Goal: Task Accomplishment & Management: Manage account settings

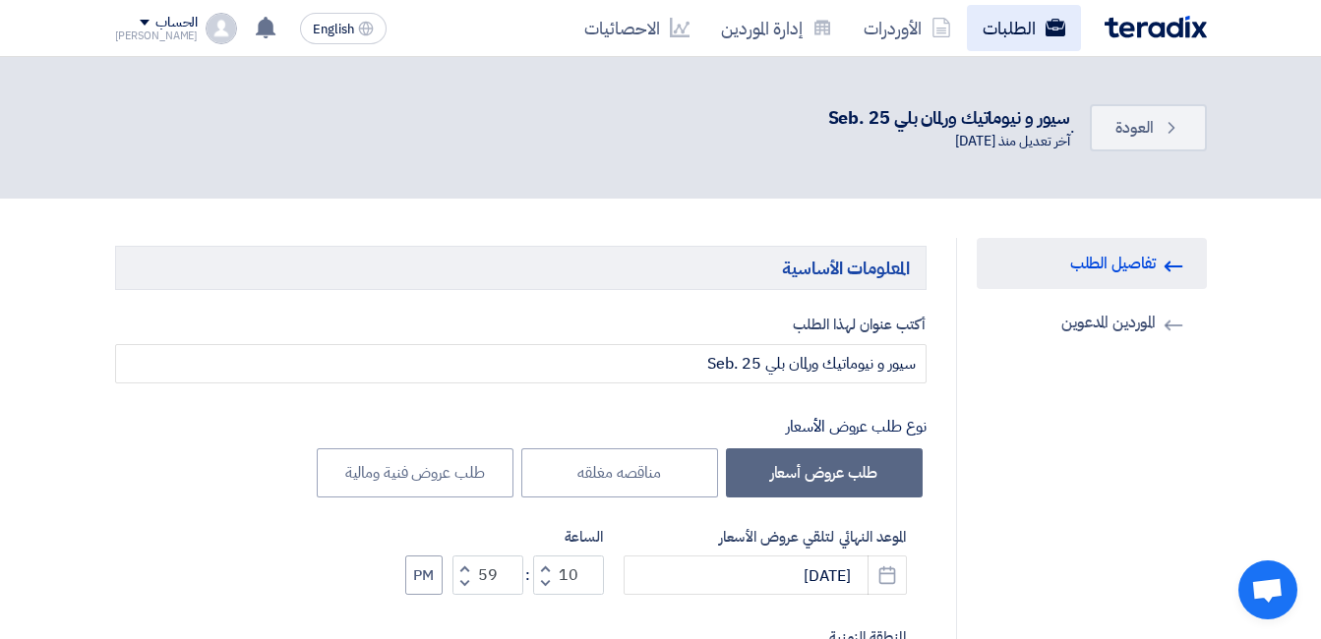
click at [1019, 27] on link "الطلبات" at bounding box center [1024, 28] width 114 height 46
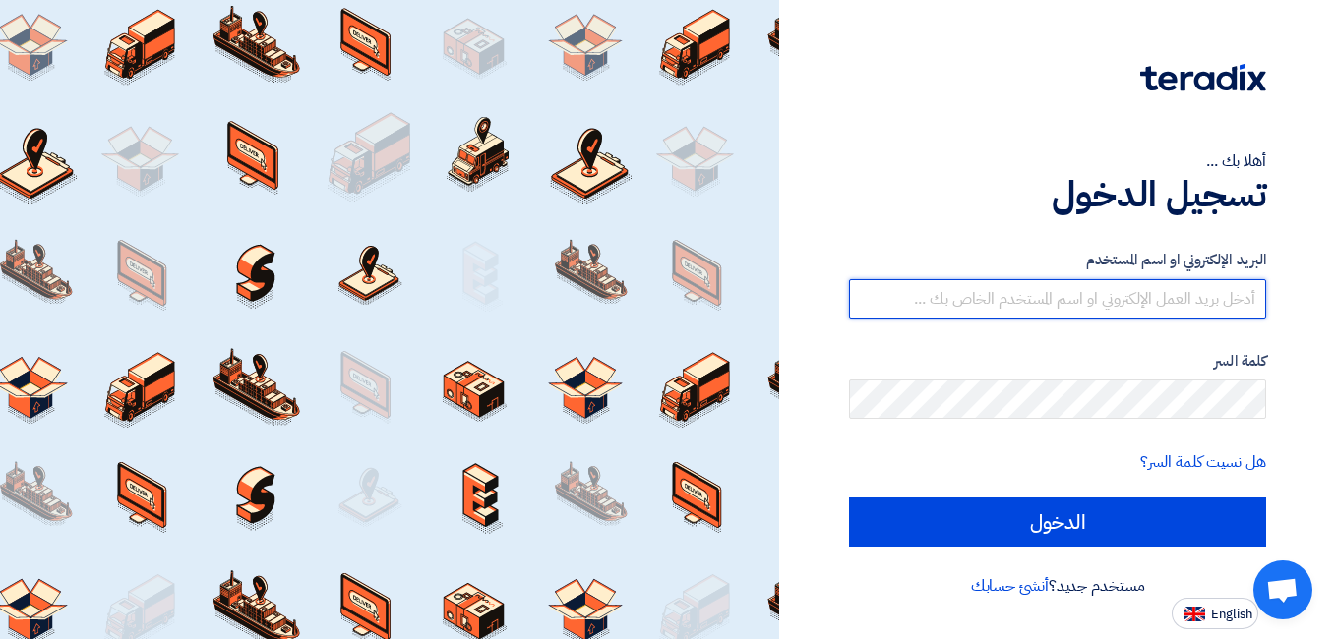
type input "mohamed.mohy@wadigroup.com.eg"
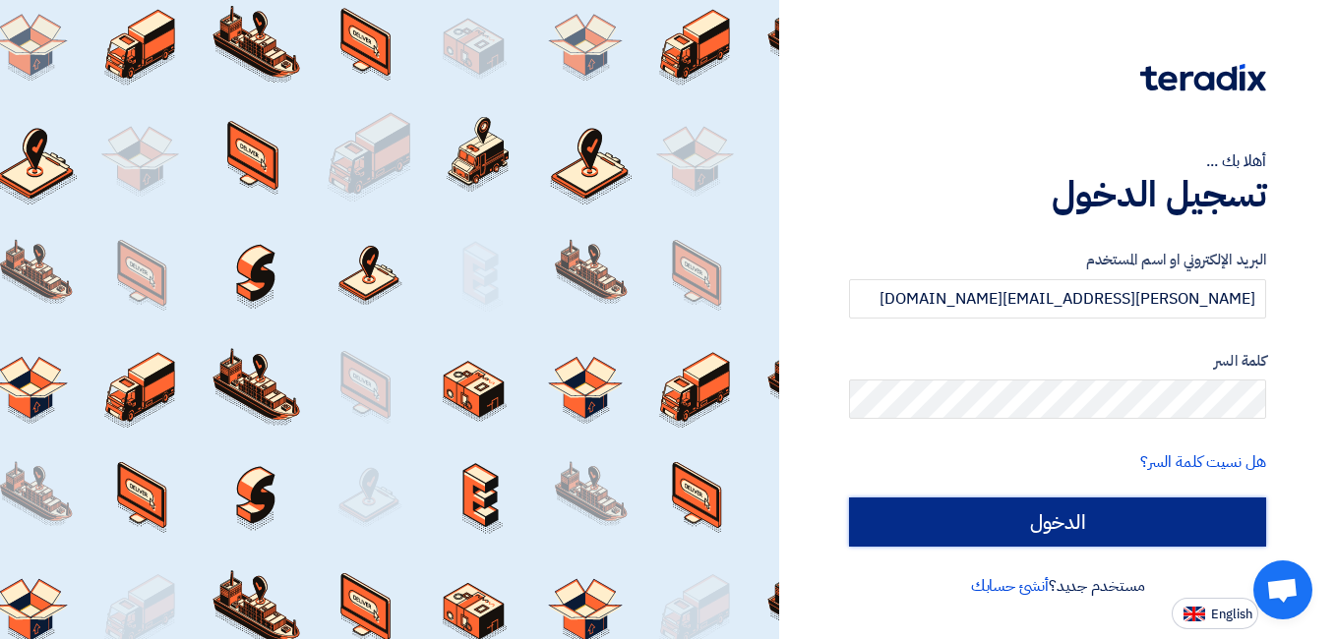
click at [1025, 506] on input "الدخول" at bounding box center [1057, 522] width 417 height 49
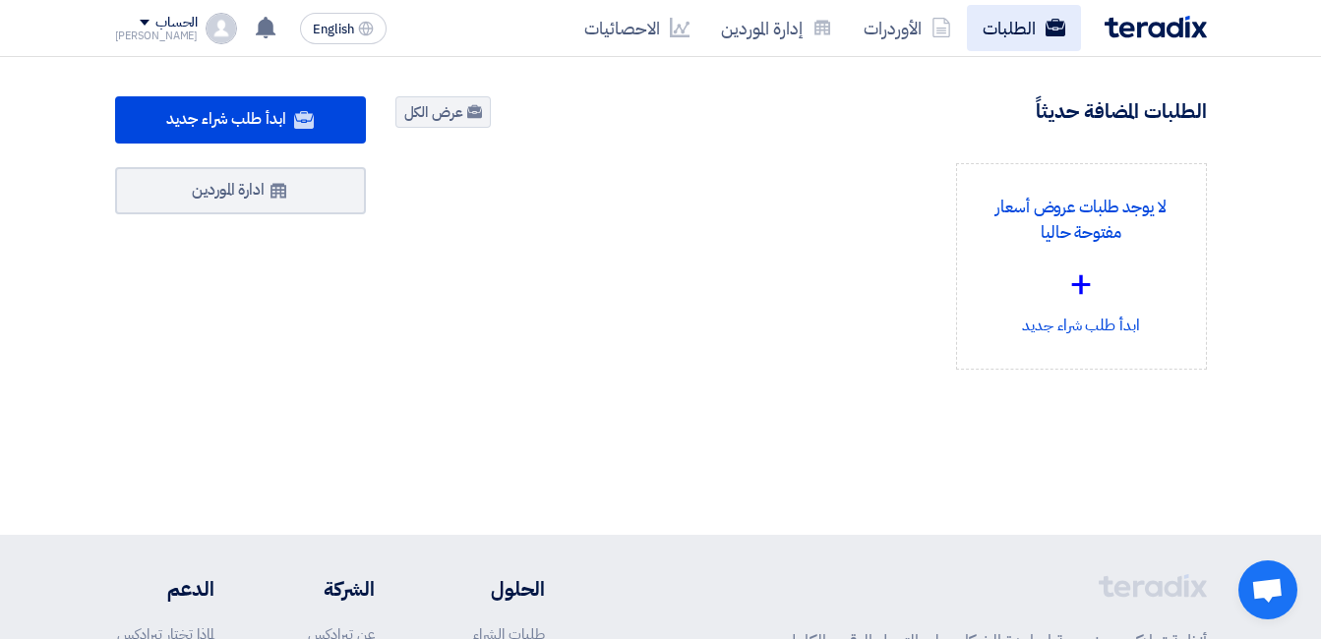
click at [1004, 43] on link "الطلبات" at bounding box center [1024, 28] width 114 height 46
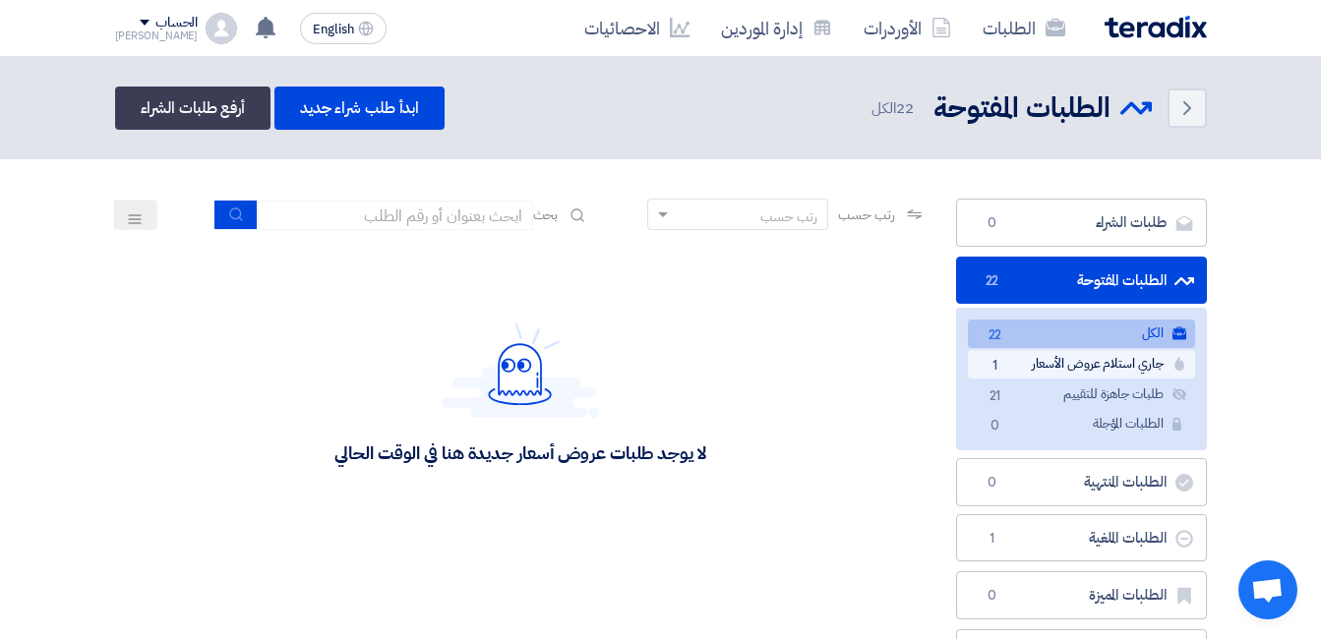
click at [1059, 362] on link "جاري استلام عروض الأسعار جاري استلام عروض الأسعار 1" at bounding box center [1081, 364] width 227 height 29
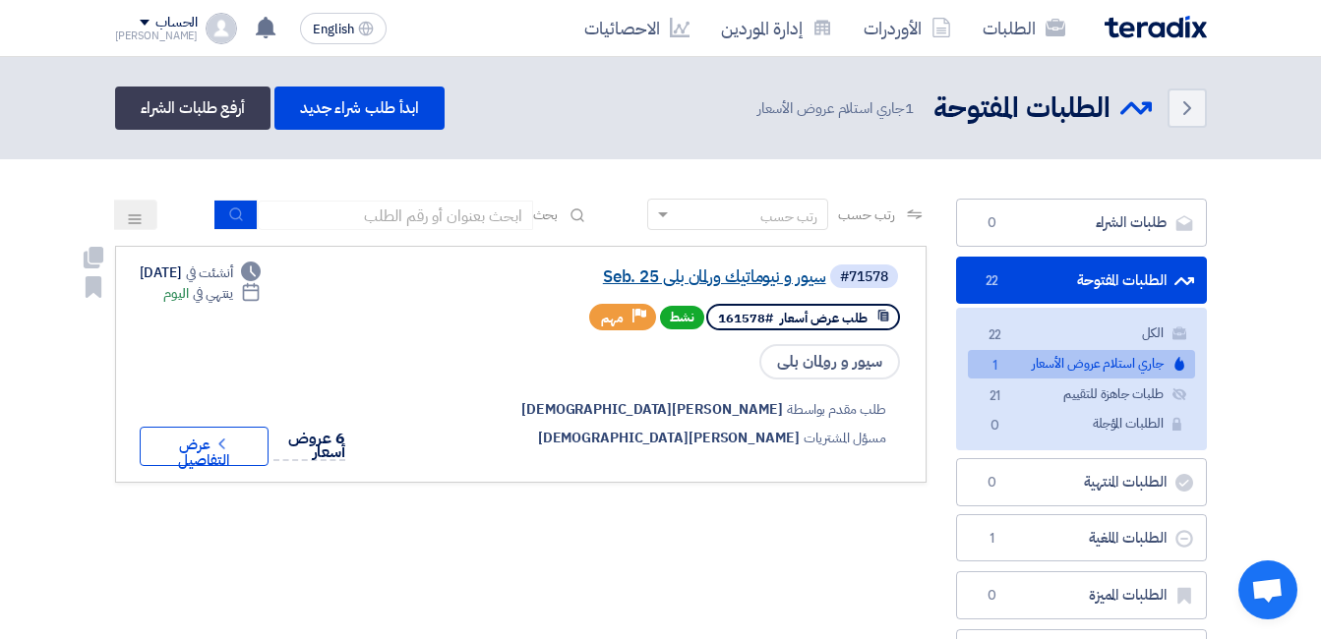
click at [764, 286] on link "سيور و نيوماتيك ورلمان بلي Seb. 25" at bounding box center [629, 278] width 393 height 18
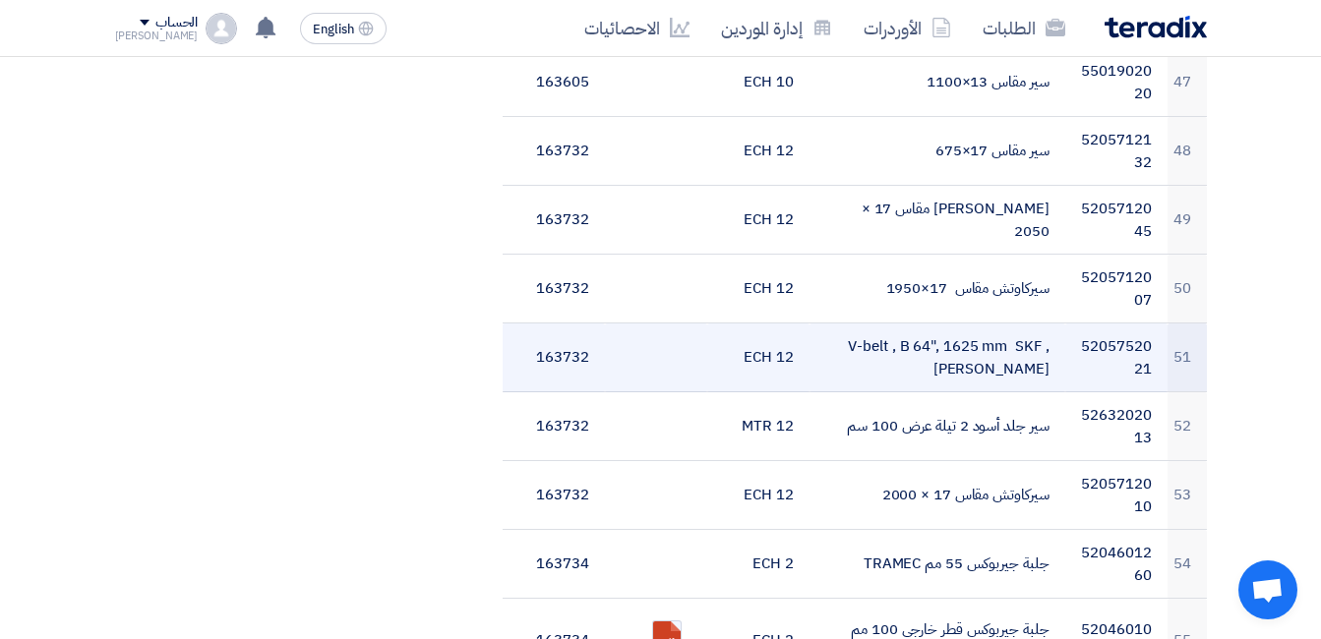
scroll to position [3541, 0]
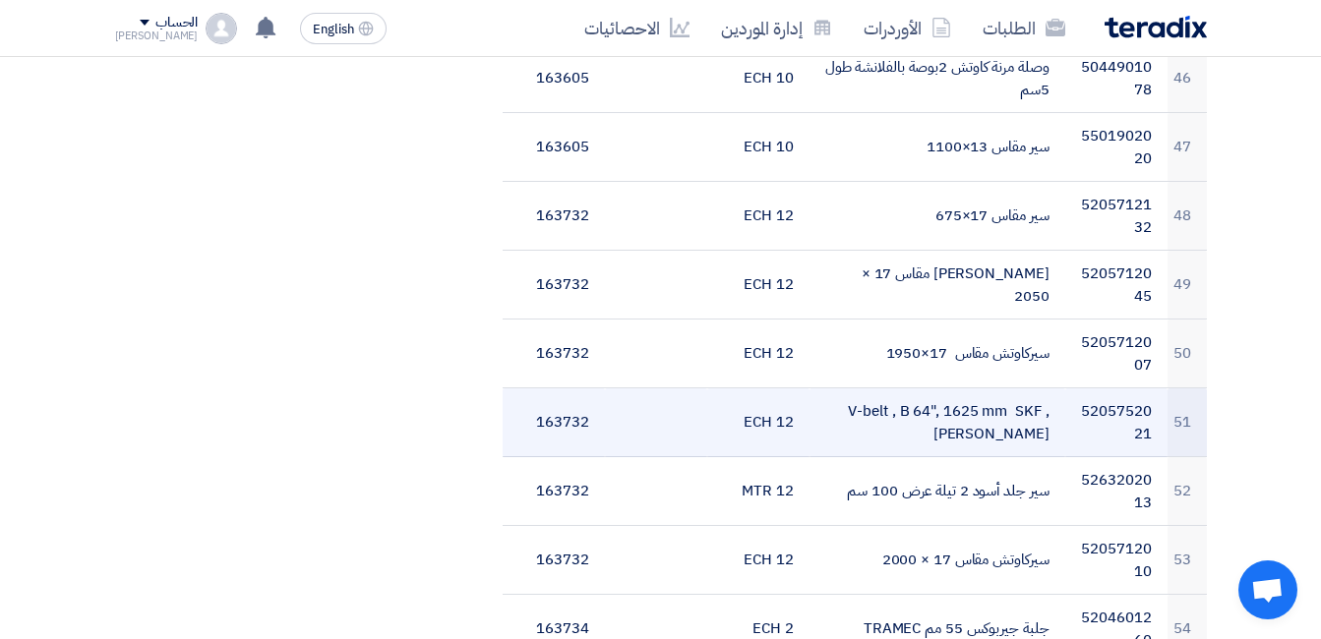
click at [1036, 411] on td "V-belt , B 64", 1625 mm SKF , [PERSON_NAME]" at bounding box center [938, 423] width 256 height 69
copy tr "V-belt , B 64", 1625 mm SKF , [PERSON_NAME]"
click at [1133, 407] on td "5205752021" at bounding box center [1116, 423] width 102 height 69
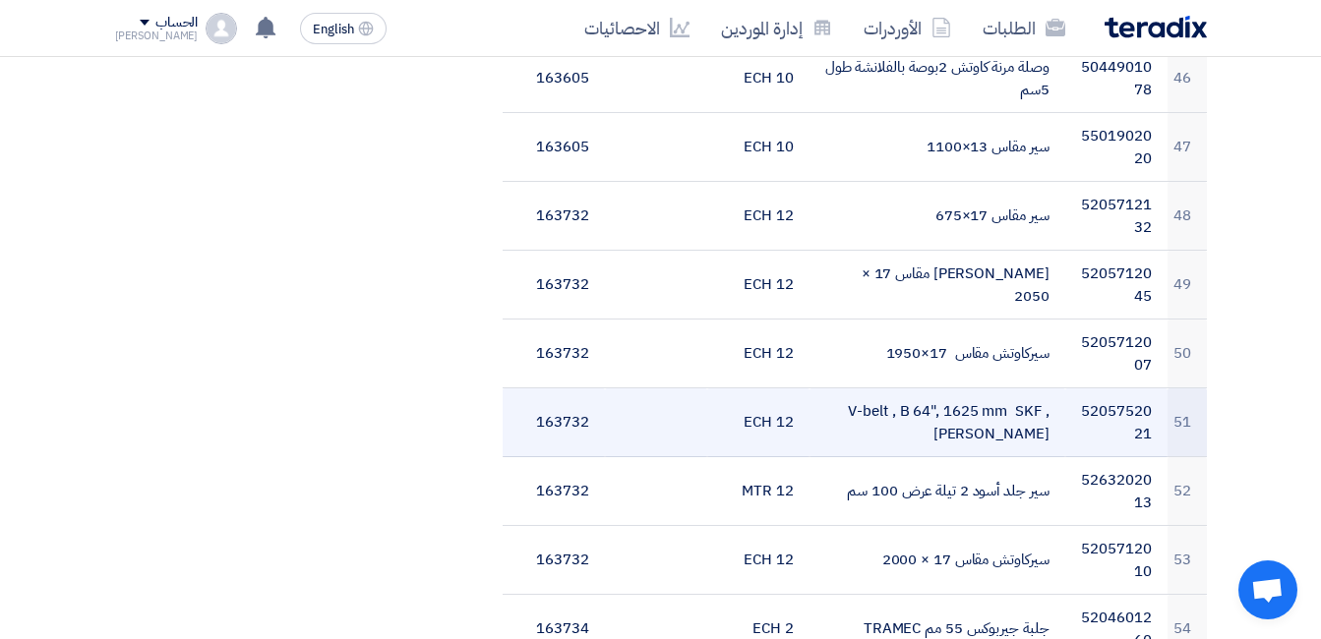
click at [1134, 407] on td "5205752021" at bounding box center [1116, 423] width 102 height 69
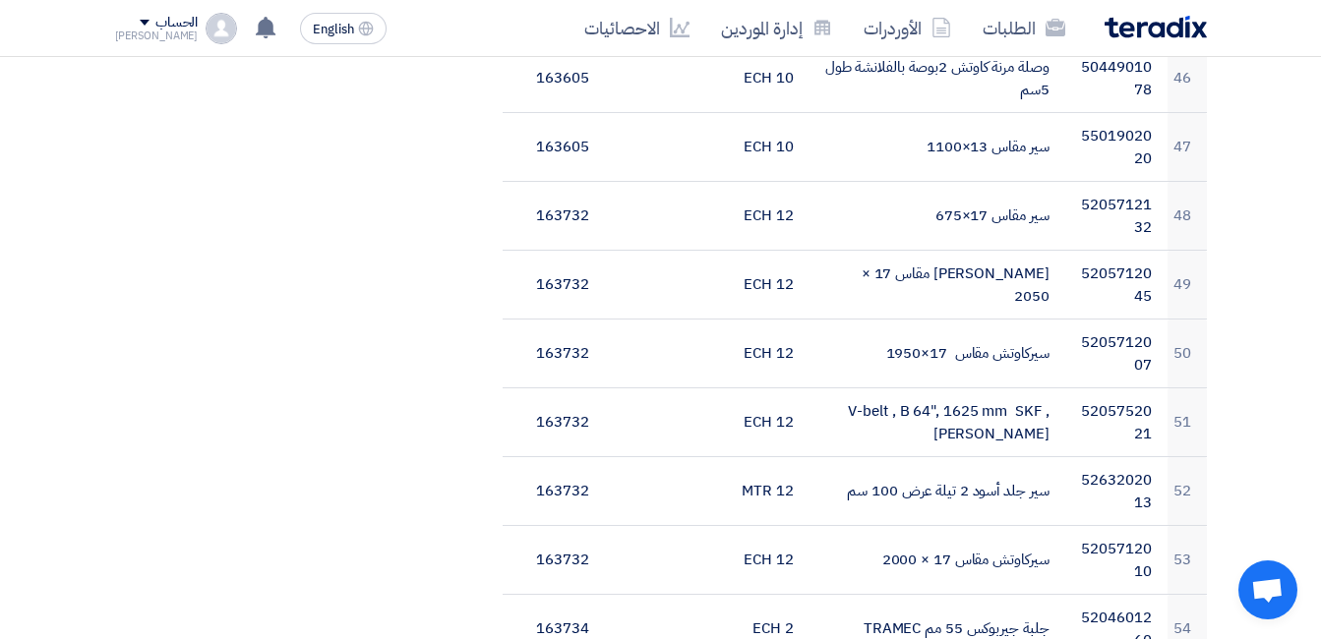
copy td "5205752021"
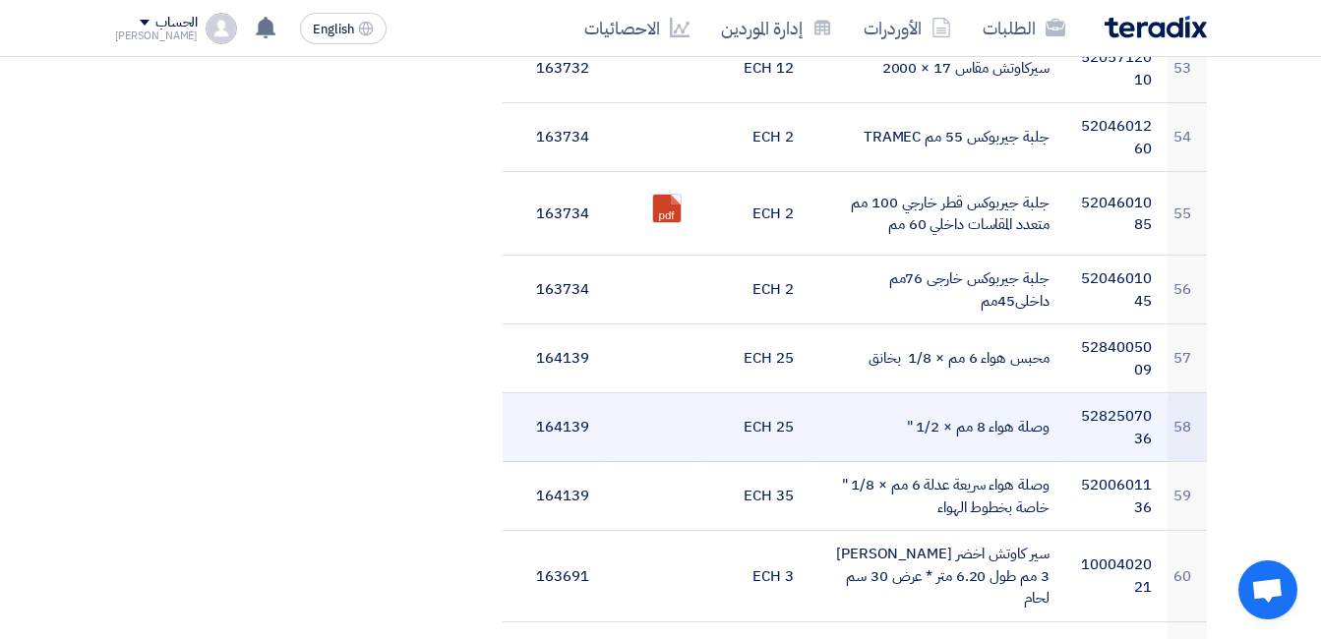
scroll to position [4131, 0]
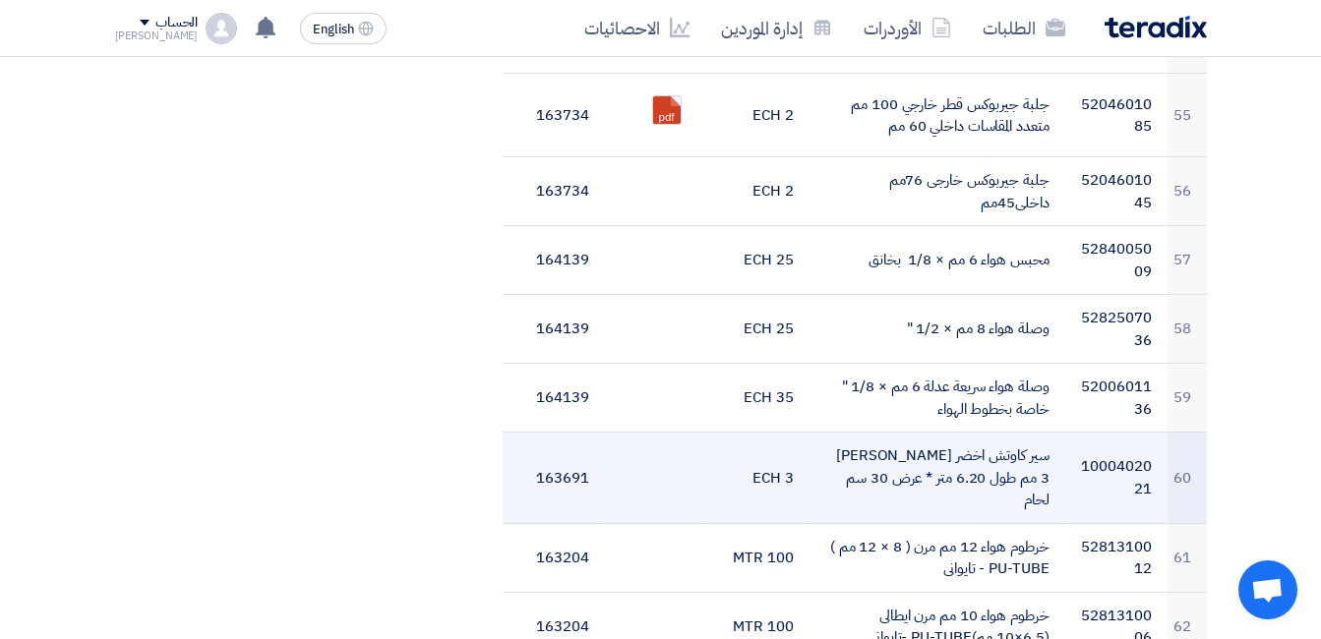
click at [1095, 458] on td "1000402021" at bounding box center [1116, 478] width 102 height 91
click at [1096, 458] on td "1000402021" at bounding box center [1116, 478] width 102 height 91
copy td "1000402021"
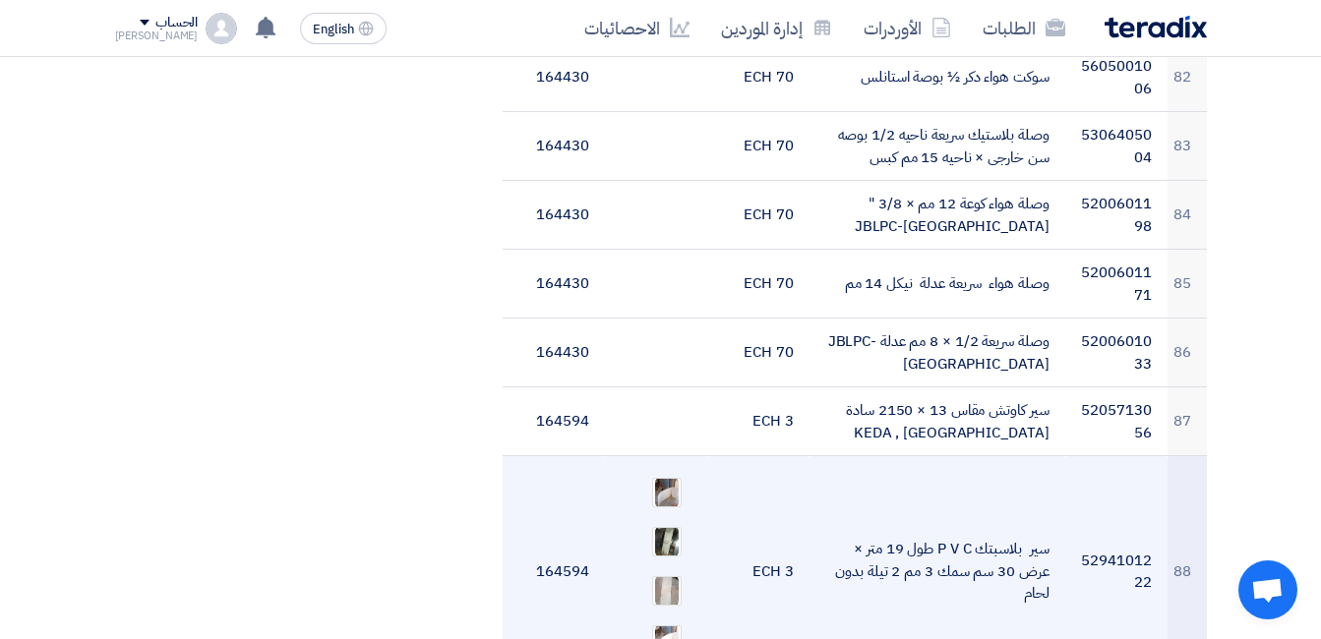
scroll to position [6197, 0]
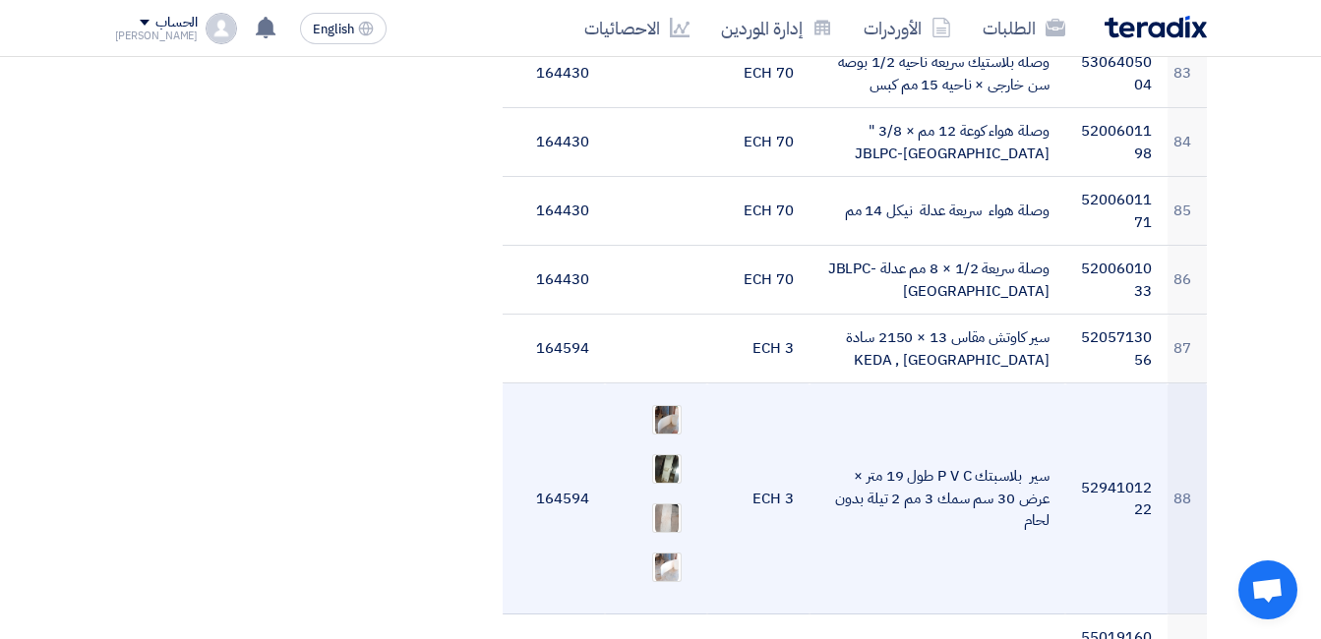
click at [1137, 385] on td "5294101222" at bounding box center [1116, 499] width 102 height 231
click at [1127, 393] on td "5294101222" at bounding box center [1116, 499] width 102 height 231
click at [1126, 393] on td "5294101222" at bounding box center [1116, 499] width 102 height 231
copy tr "5294101222"
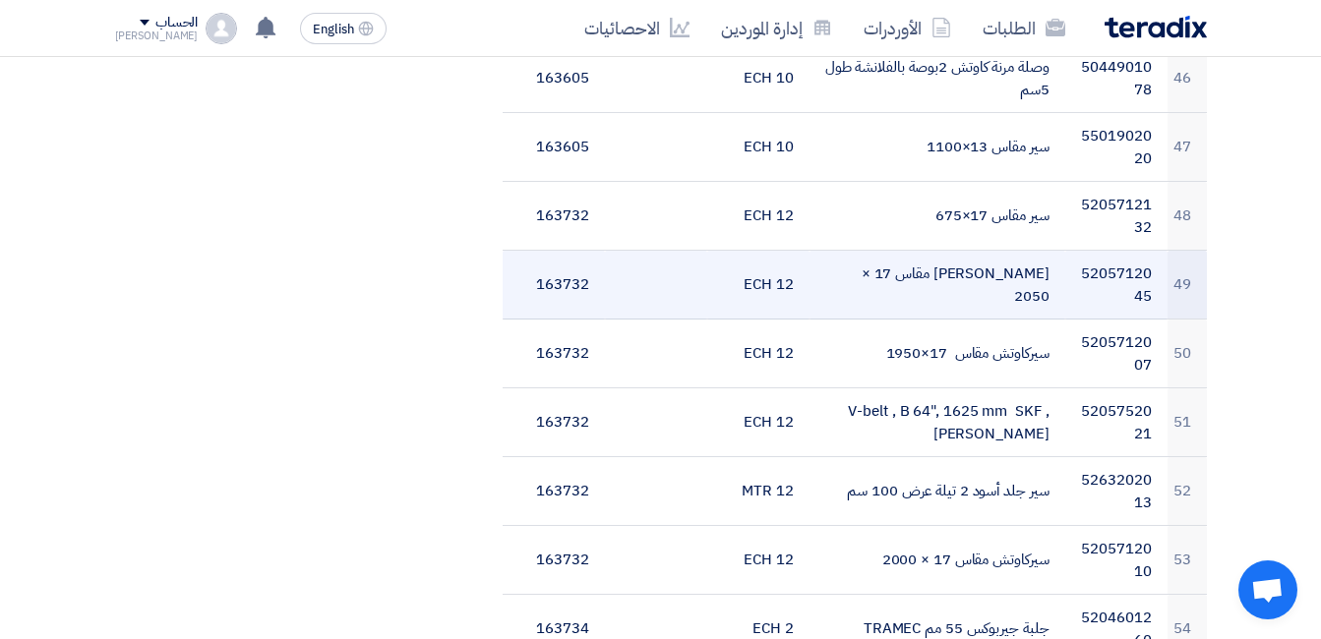
scroll to position [3443, 0]
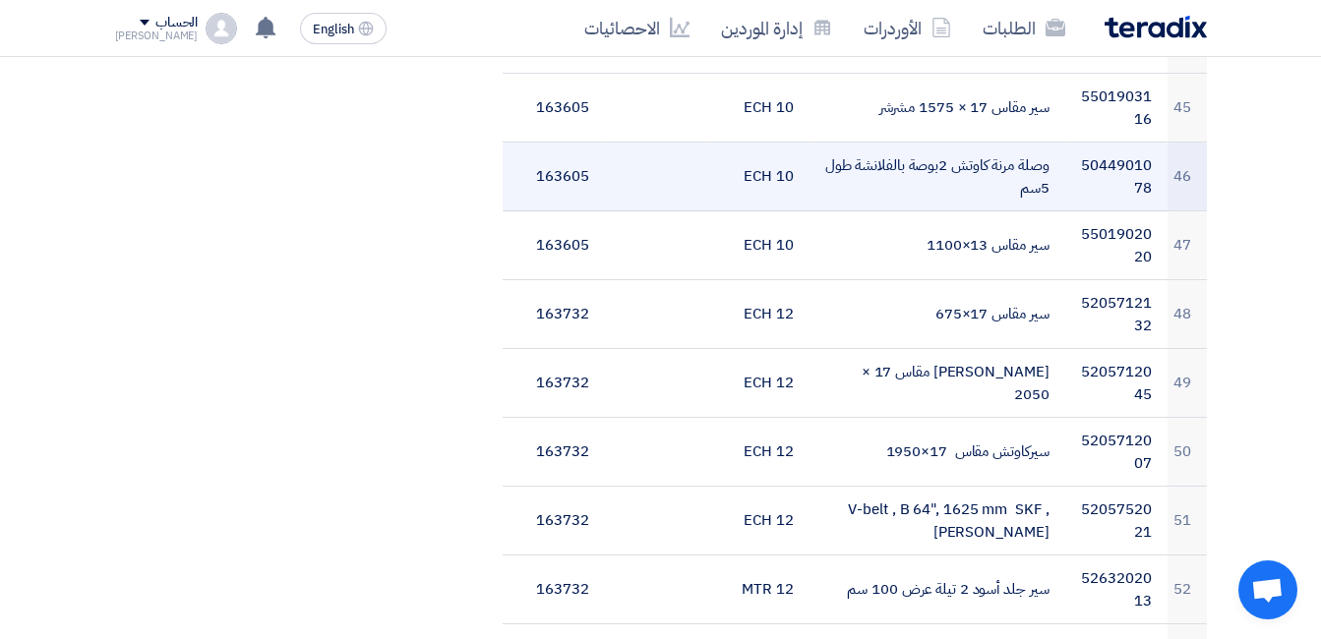
click at [1091, 155] on td "5044901078" at bounding box center [1116, 177] width 102 height 69
copy td "5044901078"
